Goal: Transaction & Acquisition: Purchase product/service

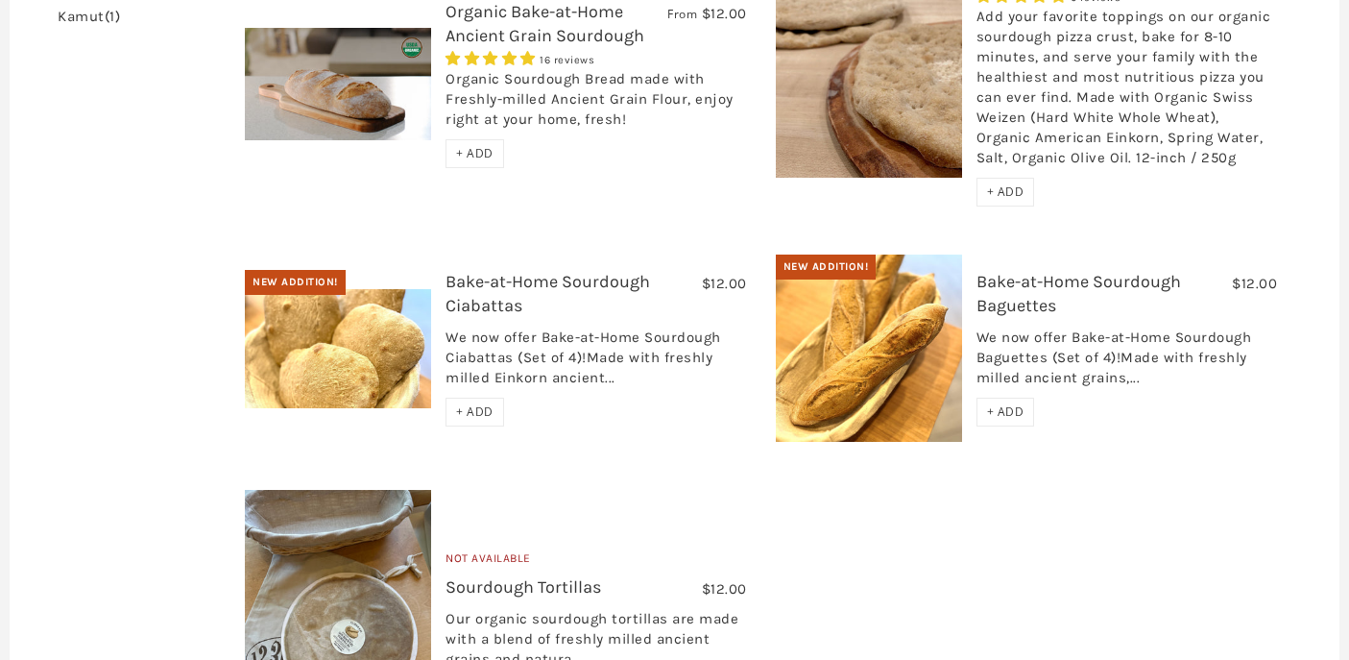
scroll to position [379, 0]
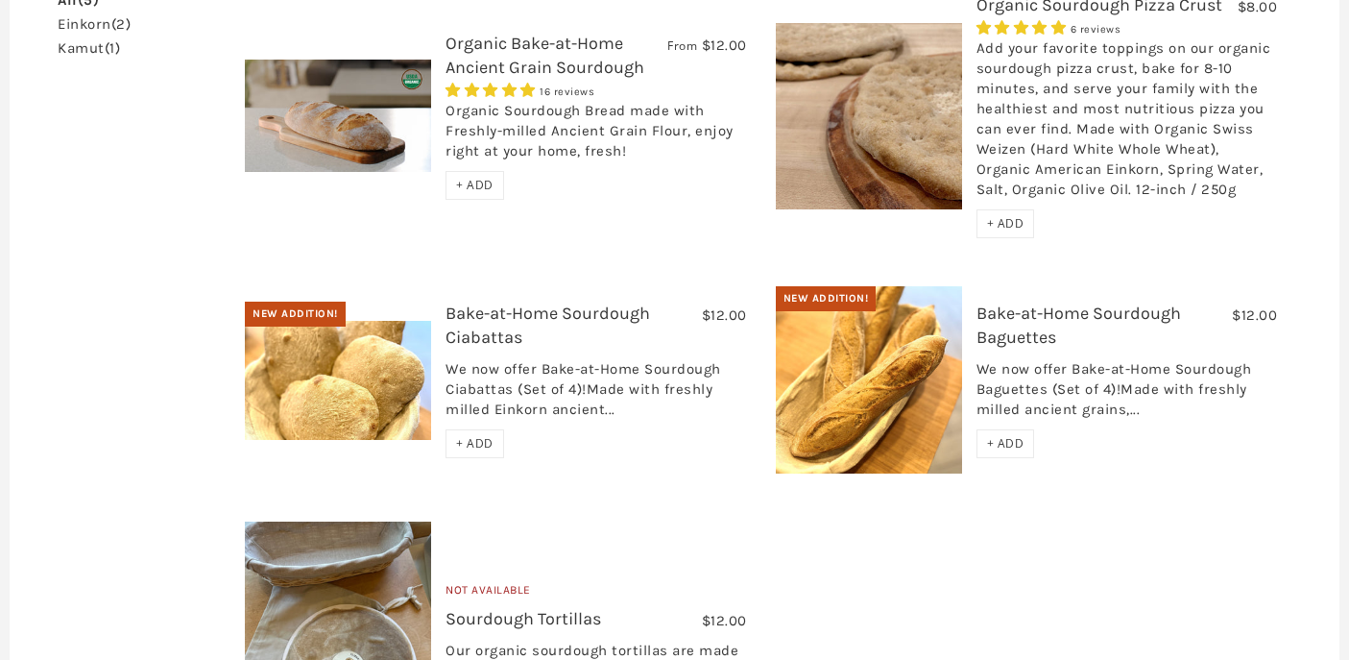
click at [1023, 445] on span "+ ADD" at bounding box center [1005, 443] width 37 height 16
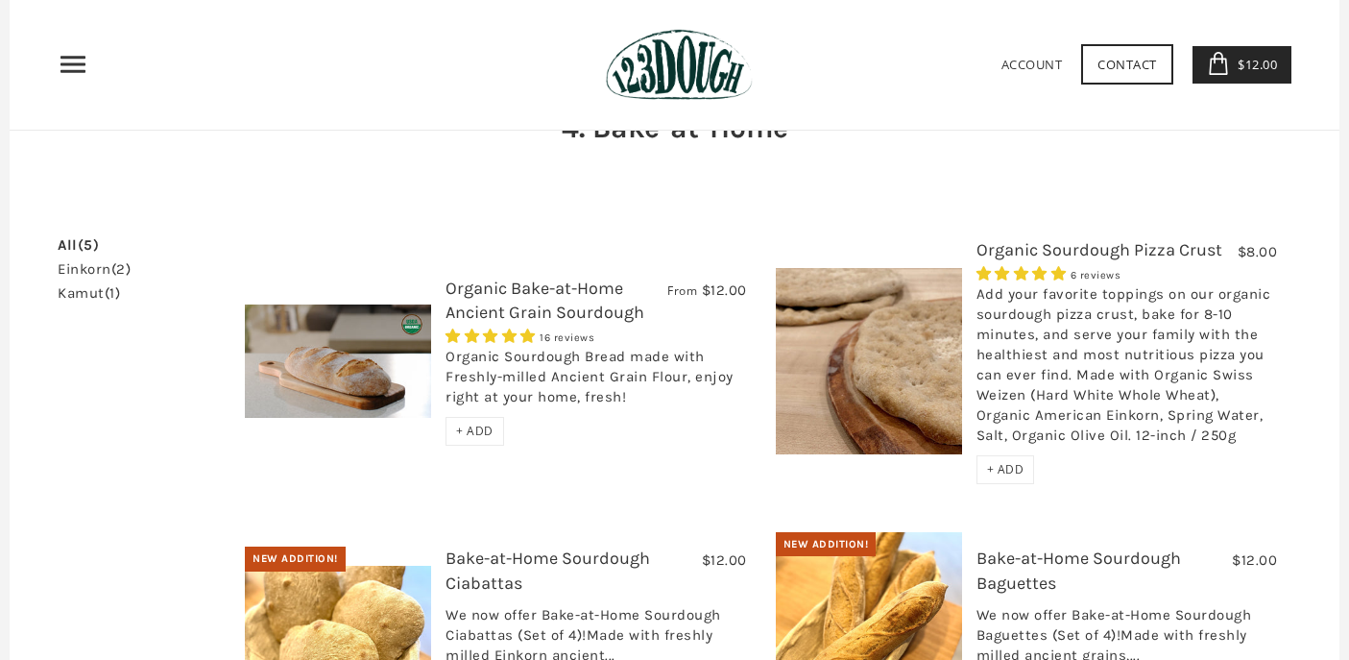
scroll to position [133, 0]
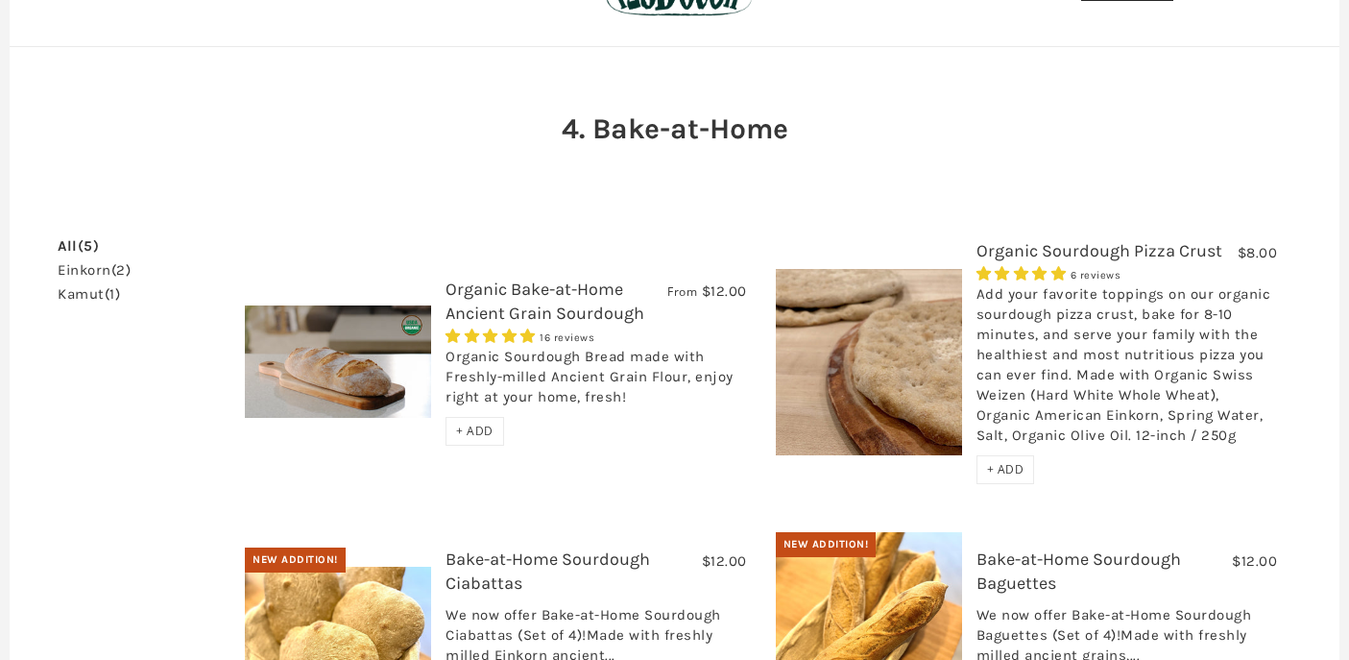
click at [484, 428] on span "+ ADD" at bounding box center [474, 430] width 37 height 16
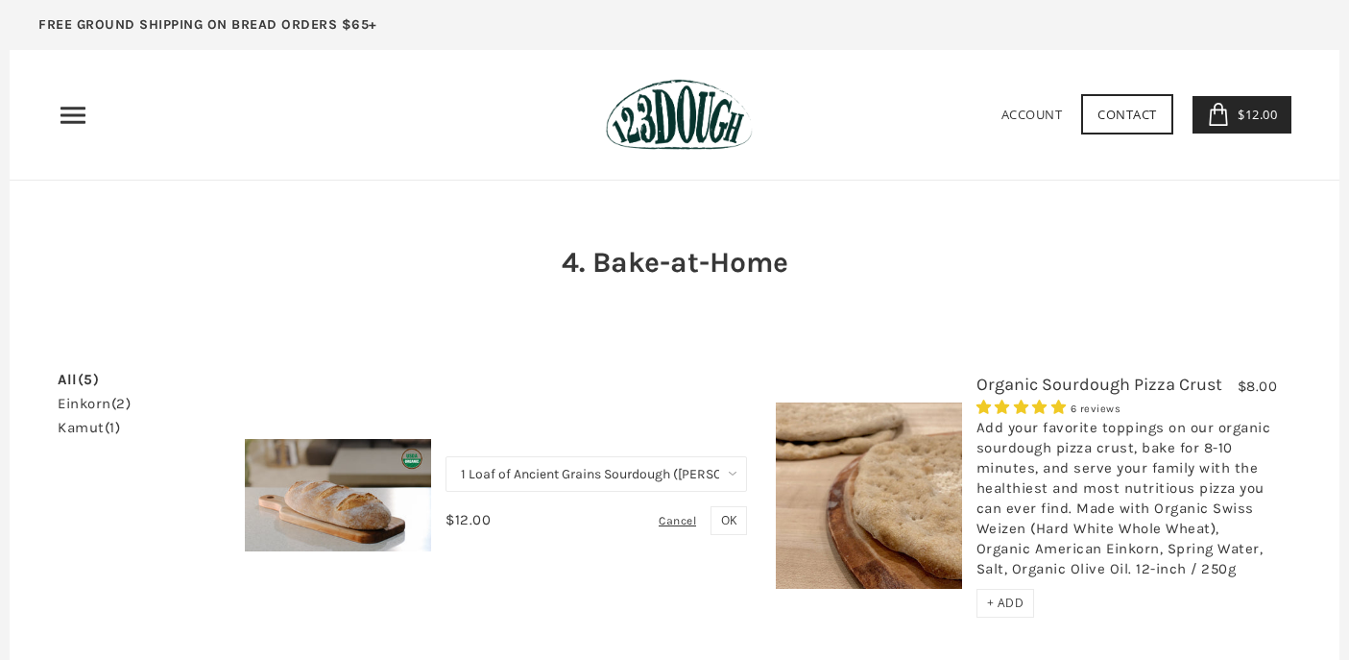
scroll to position [0, 0]
click at [82, 113] on use "Primary" at bounding box center [72, 115] width 25 height 16
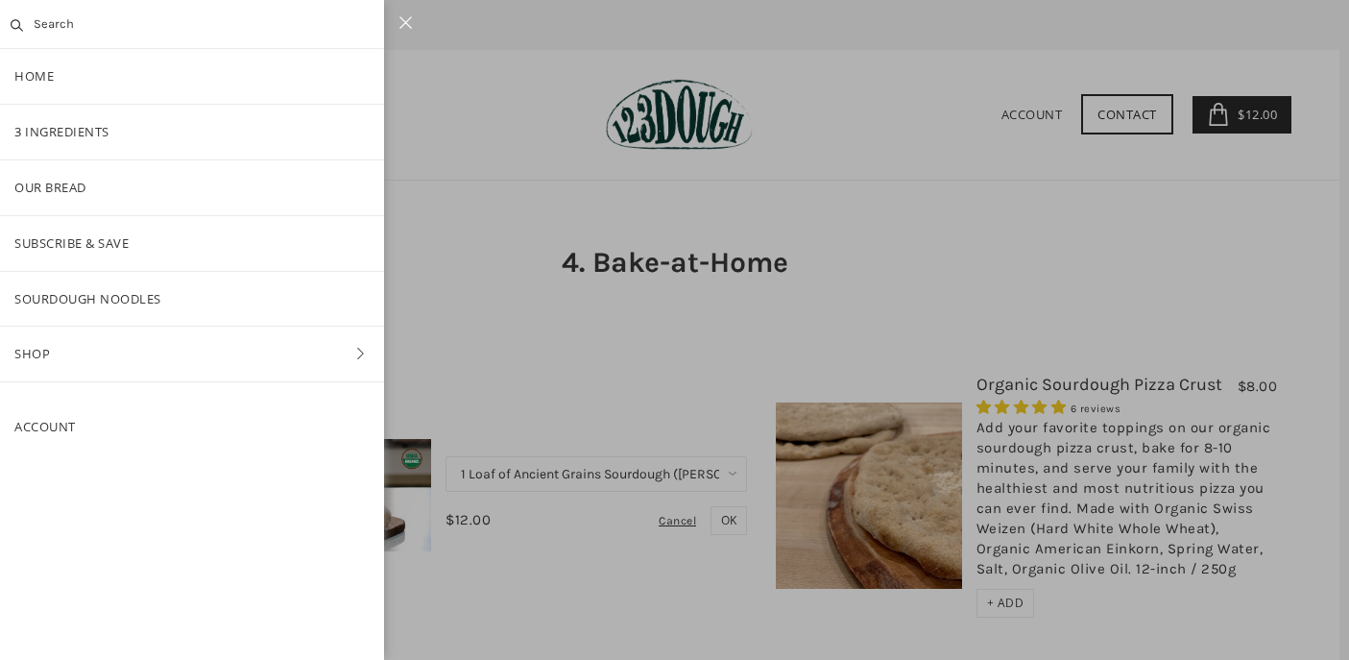
click at [67, 367] on link "Shop" at bounding box center [192, 353] width 384 height 55
drag, startPoint x: 96, startPoint y: 236, endPoint x: 114, endPoint y: 282, distance: 49.6
click at [60, 244] on link "Bread" at bounding box center [192, 243] width 384 height 55
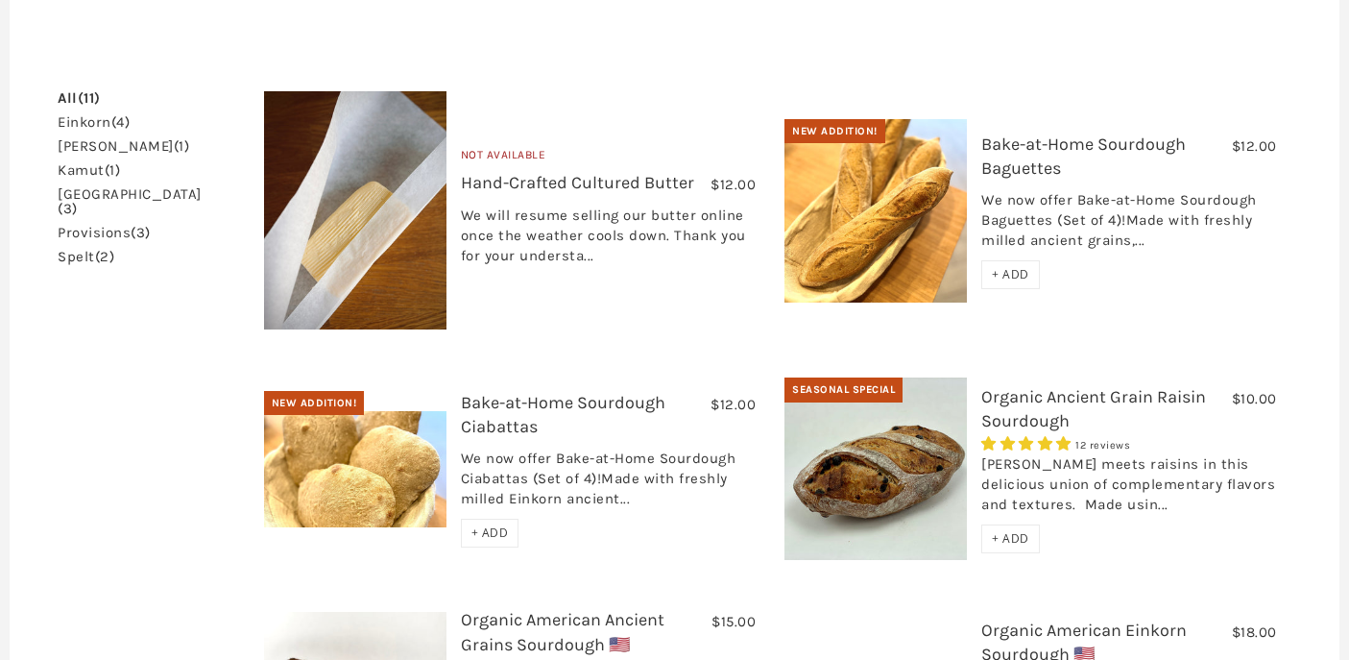
scroll to position [542, 0]
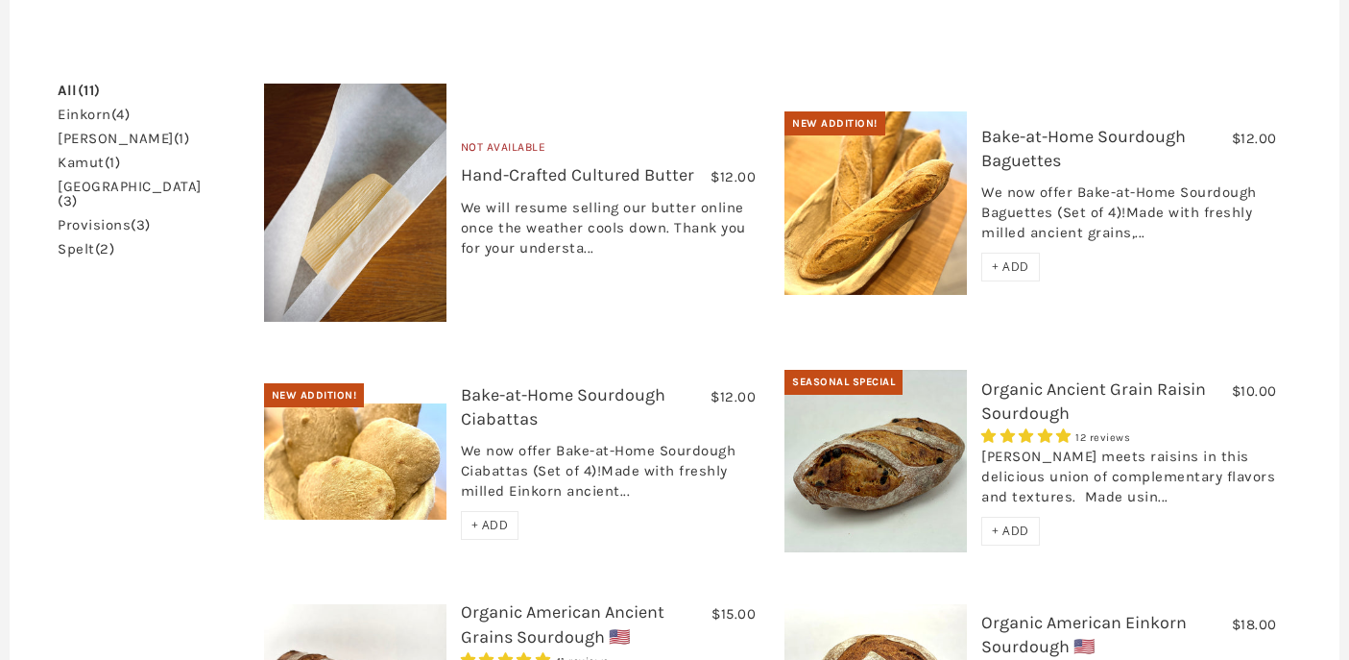
click at [995, 517] on div "+ ADD" at bounding box center [1010, 531] width 59 height 29
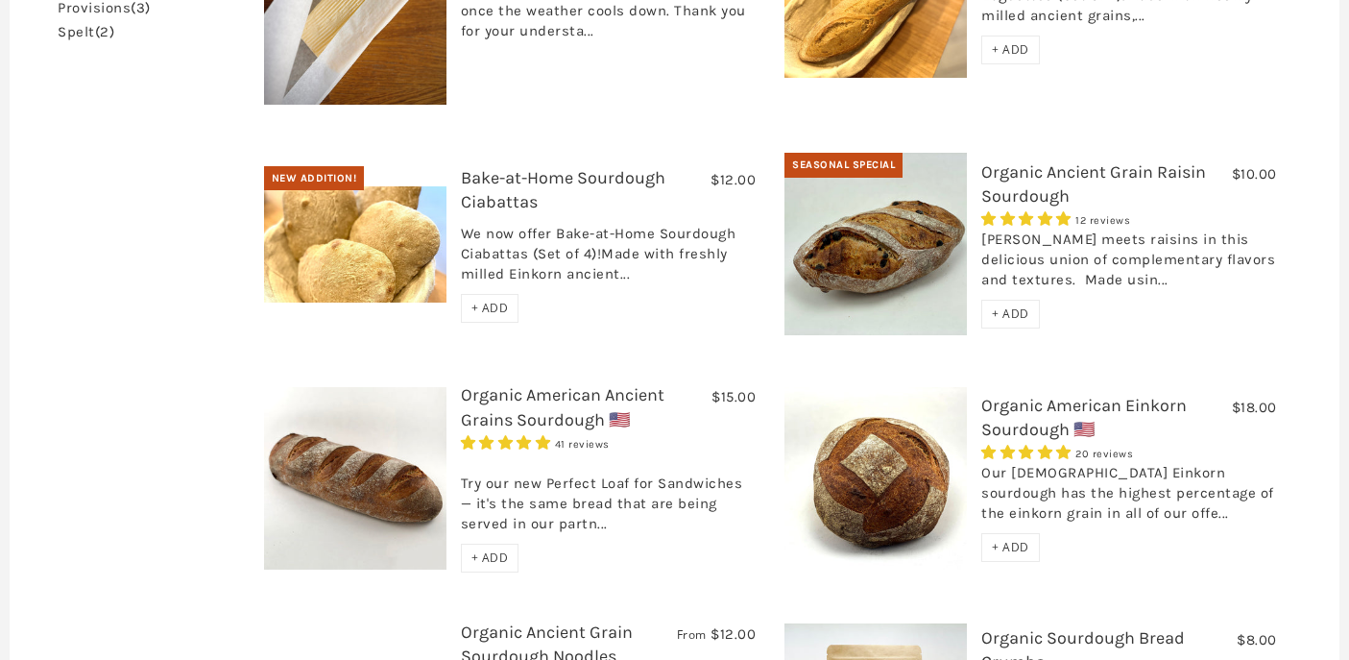
scroll to position [760, 0]
click at [1006, 538] on span "+ ADD" at bounding box center [1010, 546] width 37 height 16
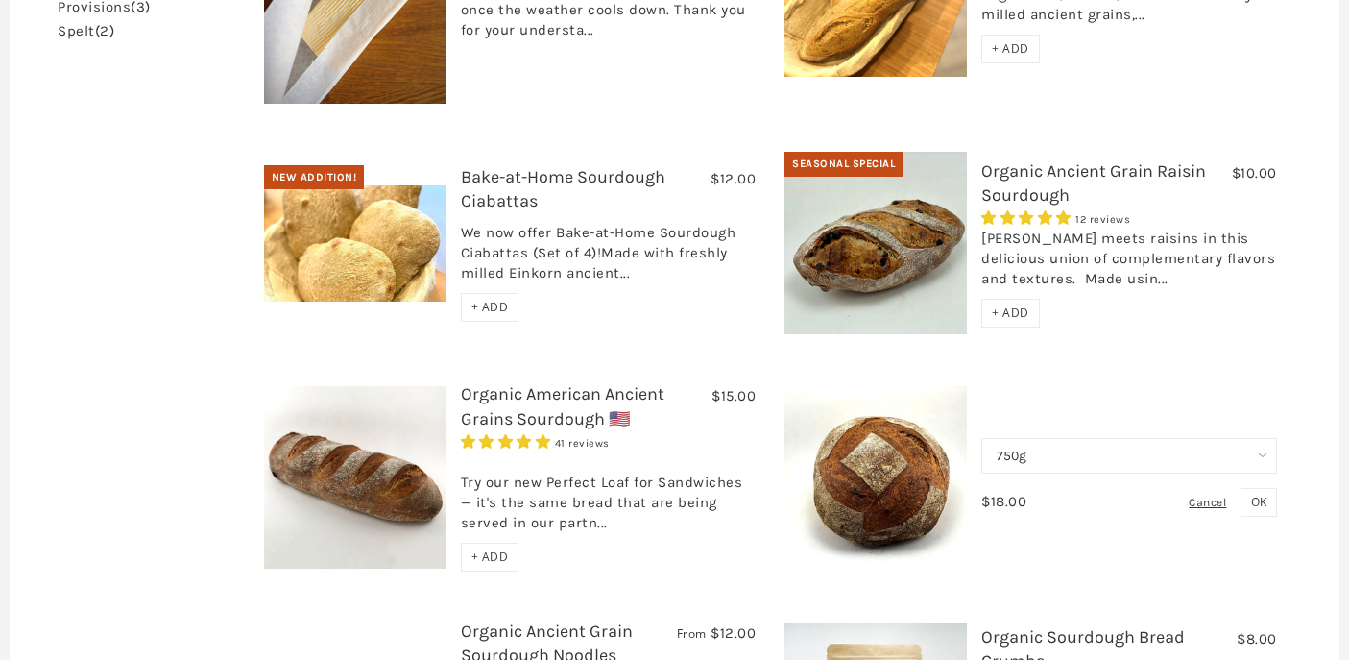
click at [1252, 494] on span "OK" at bounding box center [1258, 502] width 15 height 16
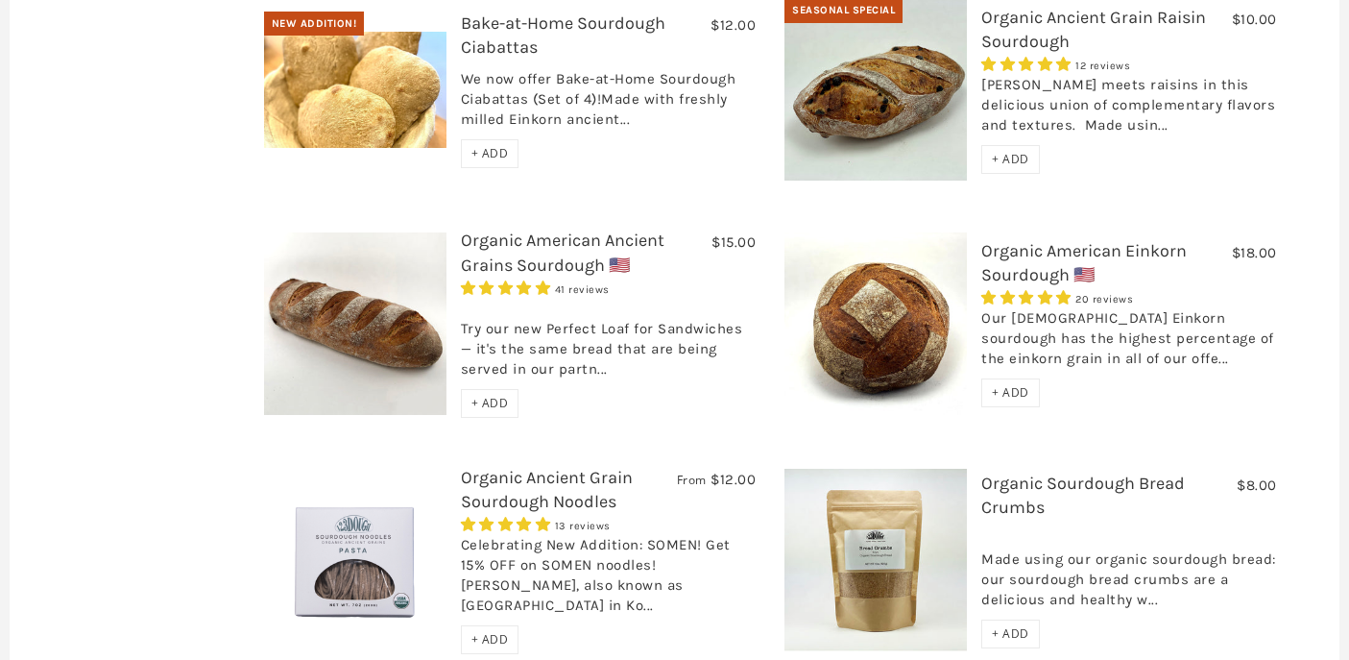
scroll to position [917, 0]
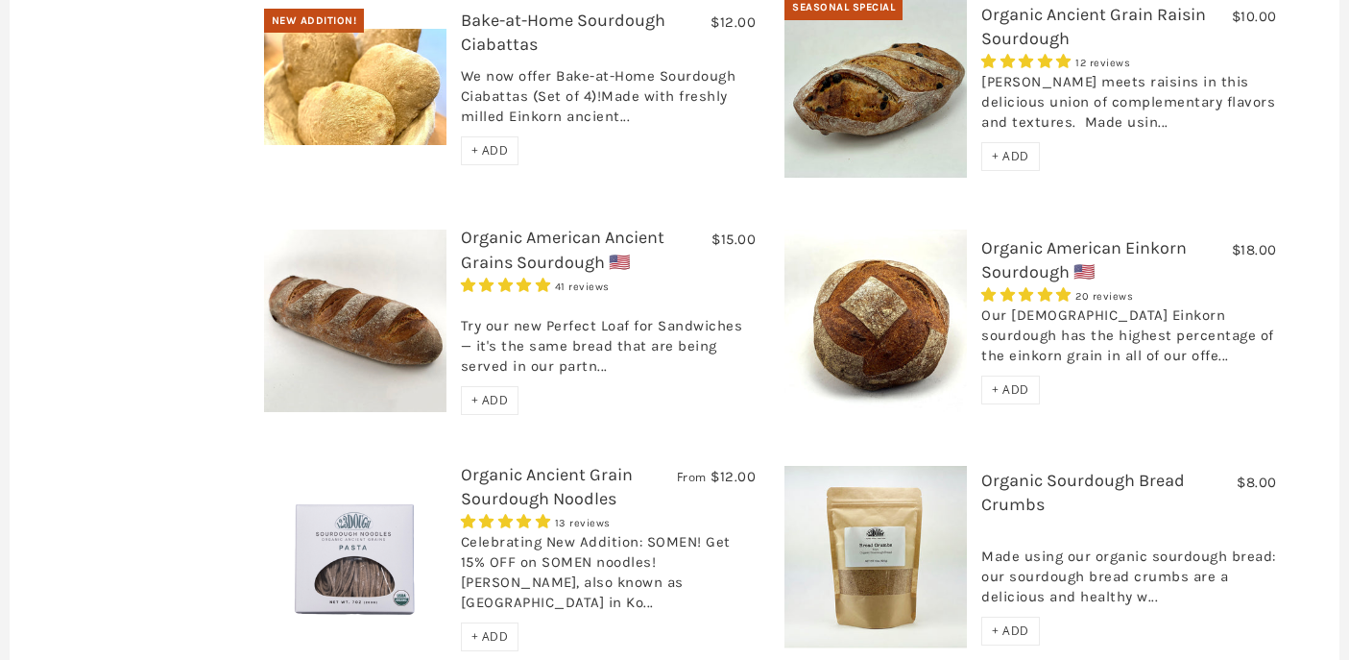
click at [998, 381] on span "+ ADD" at bounding box center [1010, 389] width 37 height 16
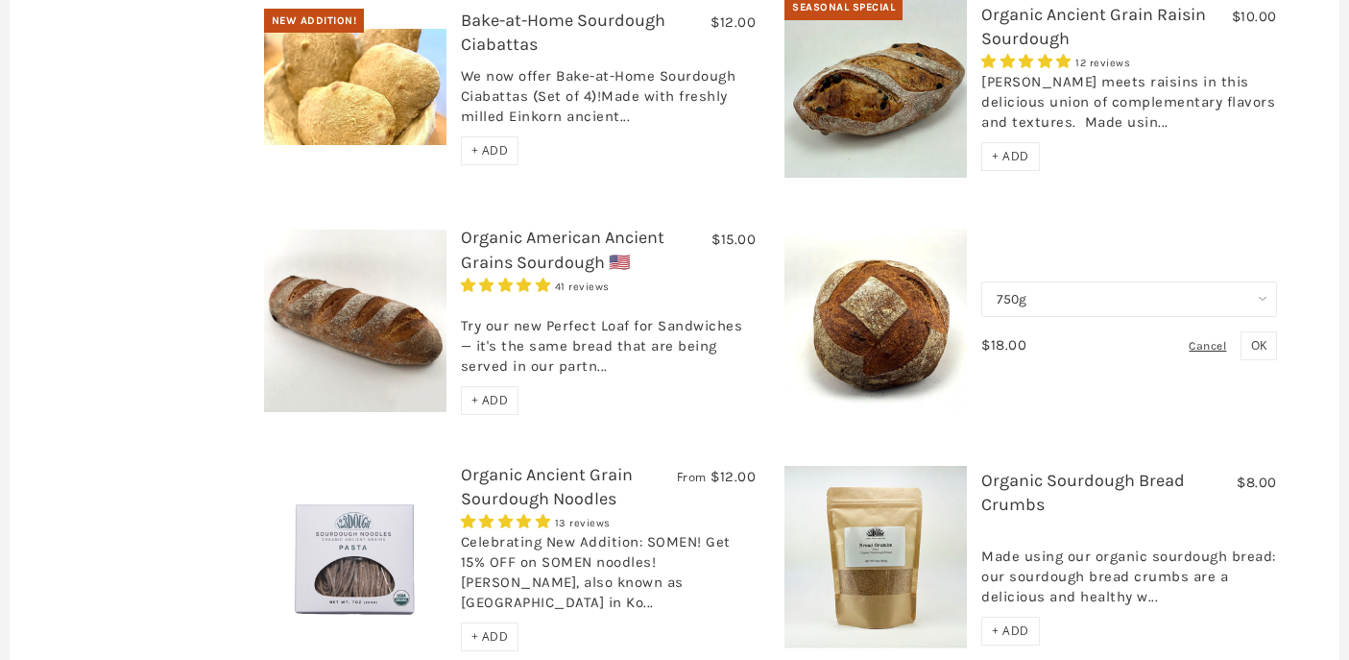
click at [1258, 337] on span "OK" at bounding box center [1258, 345] width 15 height 16
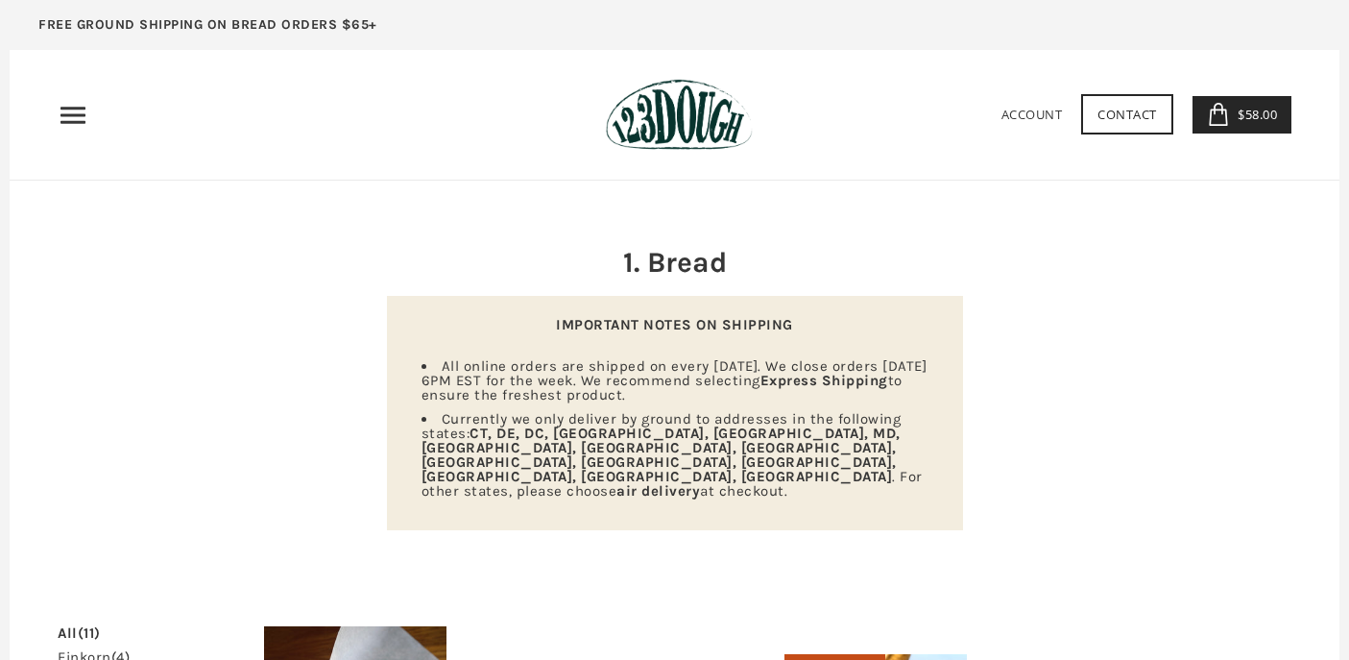
scroll to position [0, 0]
click at [82, 123] on use "Primary" at bounding box center [72, 115] width 25 height 16
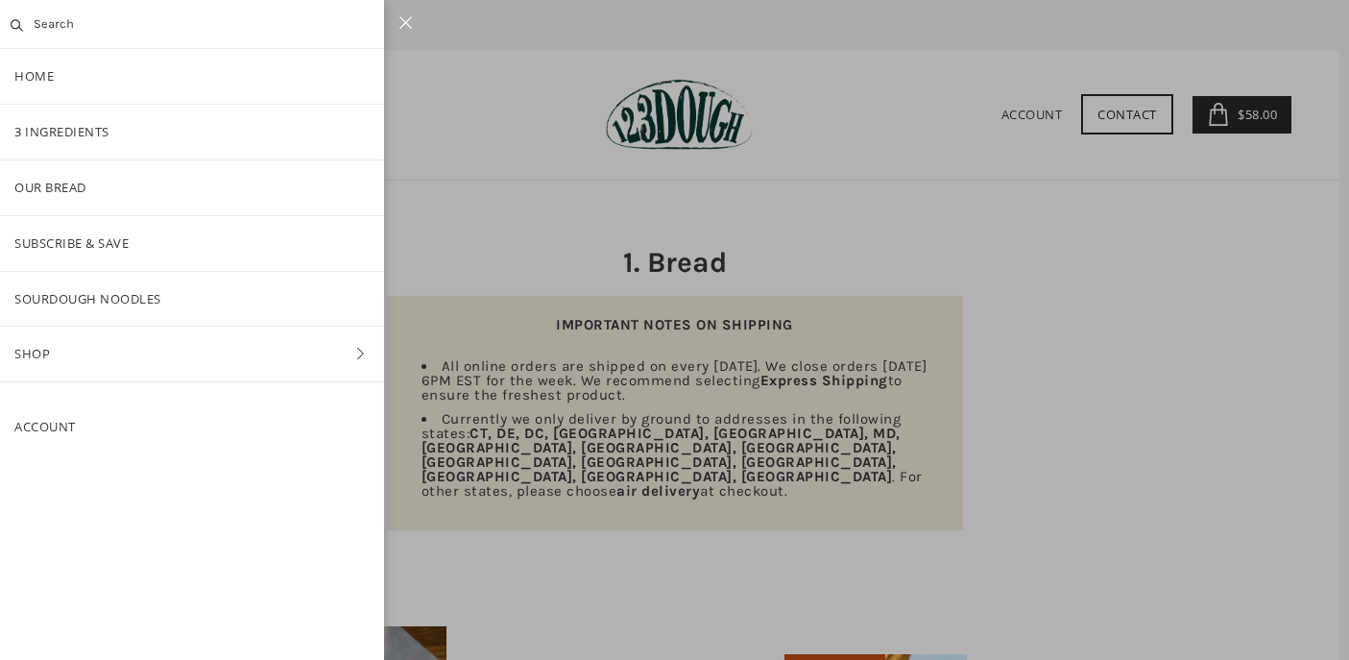
click at [85, 342] on link "Shop" at bounding box center [192, 353] width 384 height 55
click at [78, 343] on link "Baking" at bounding box center [192, 353] width 384 height 55
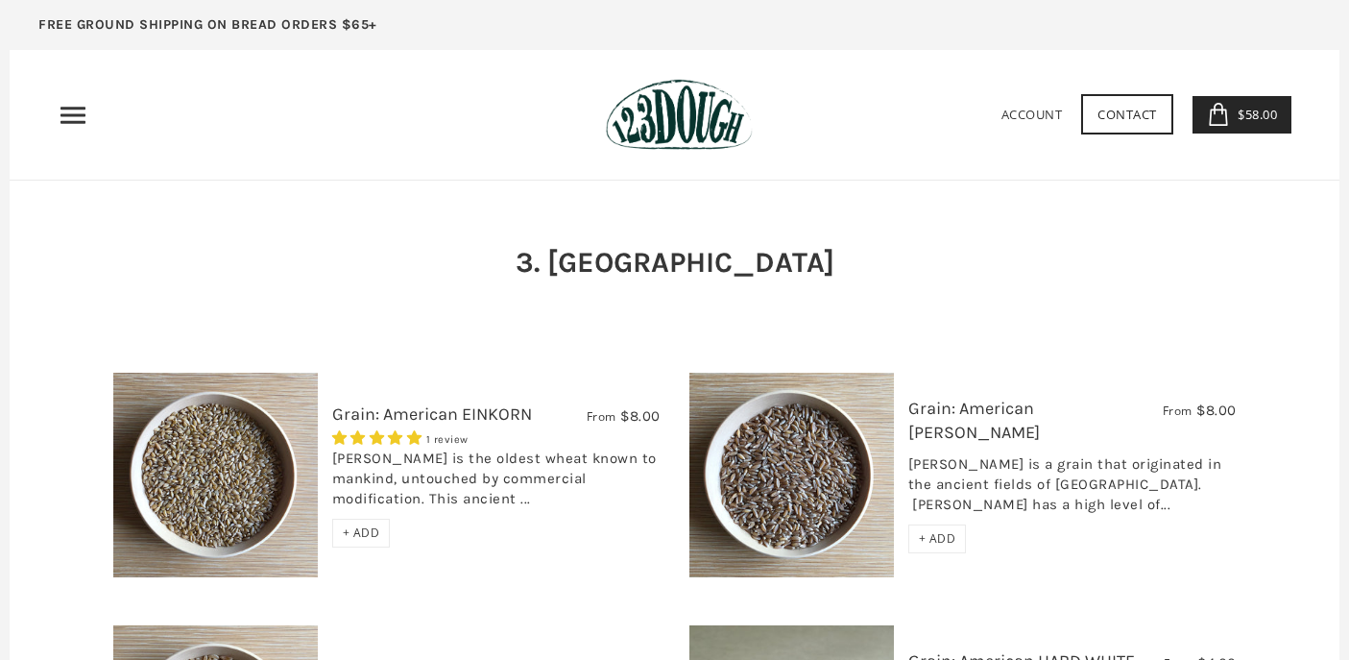
click at [1250, 106] on span "$58.00" at bounding box center [1255, 114] width 44 height 17
